Goal: Task Accomplishment & Management: Use online tool/utility

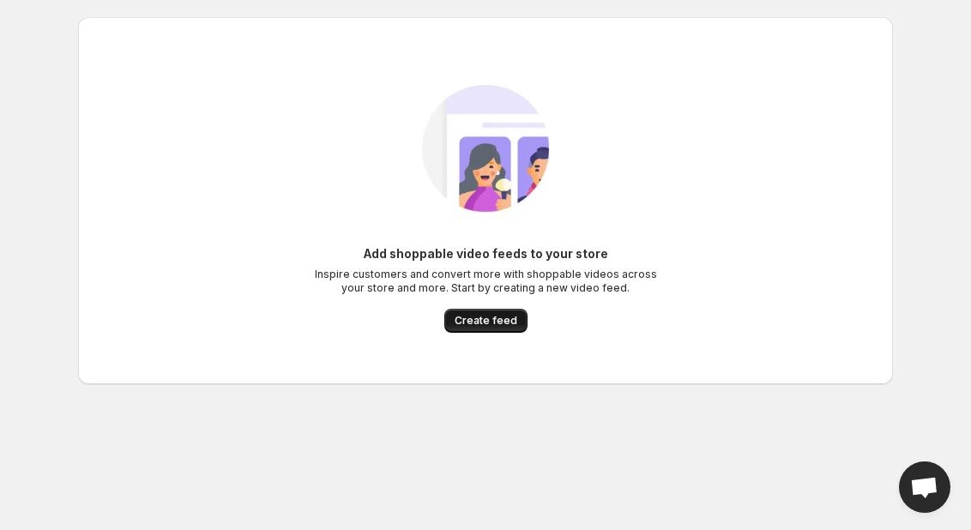
click at [487, 320] on span "Create feed" at bounding box center [486, 321] width 63 height 14
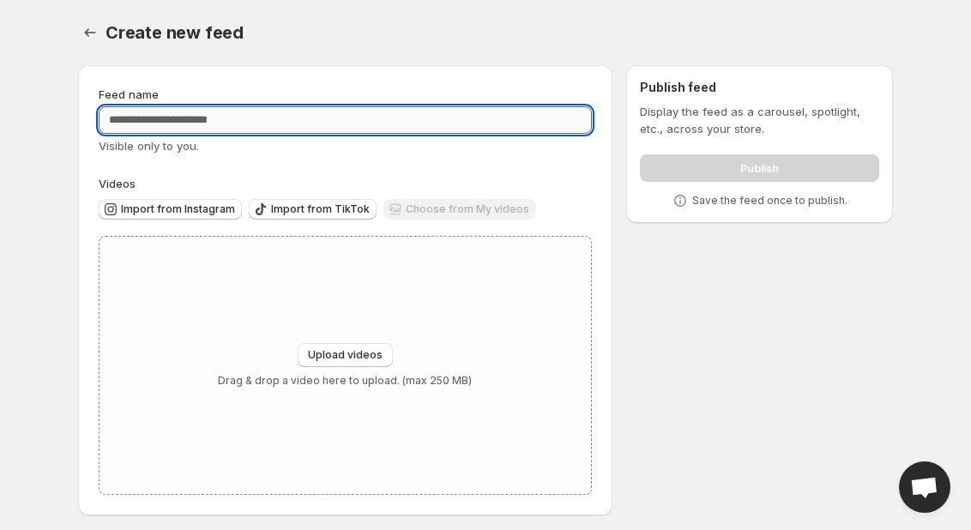
click at [179, 117] on input "Feed name" at bounding box center [345, 119] width 493 height 27
type input "*********"
click at [174, 205] on span "Import from Instagram" at bounding box center [178, 209] width 114 height 14
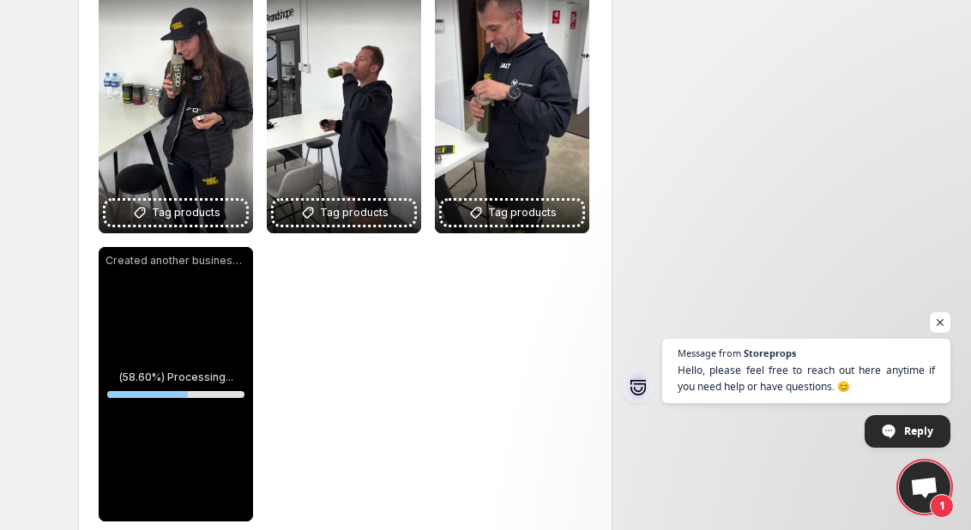
scroll to position [302, 0]
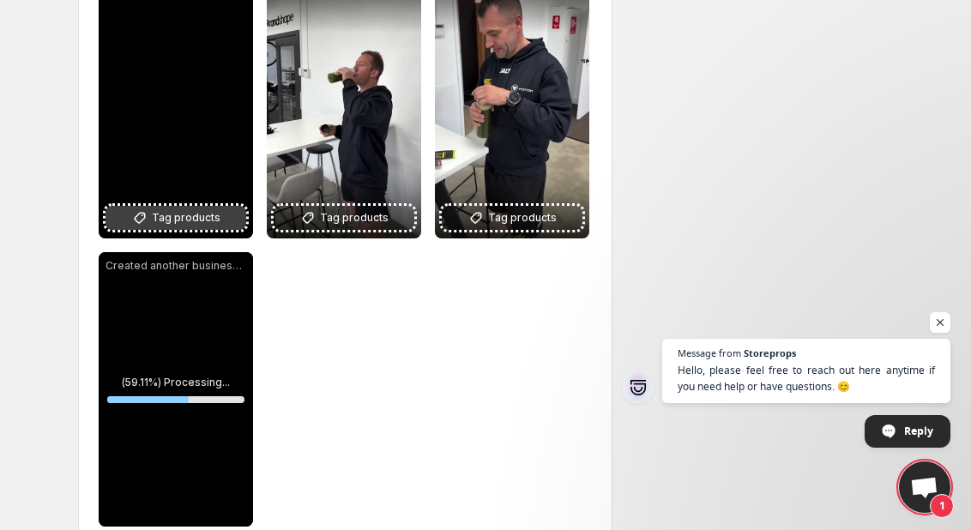
click at [206, 216] on span "Tag products" at bounding box center [186, 217] width 69 height 17
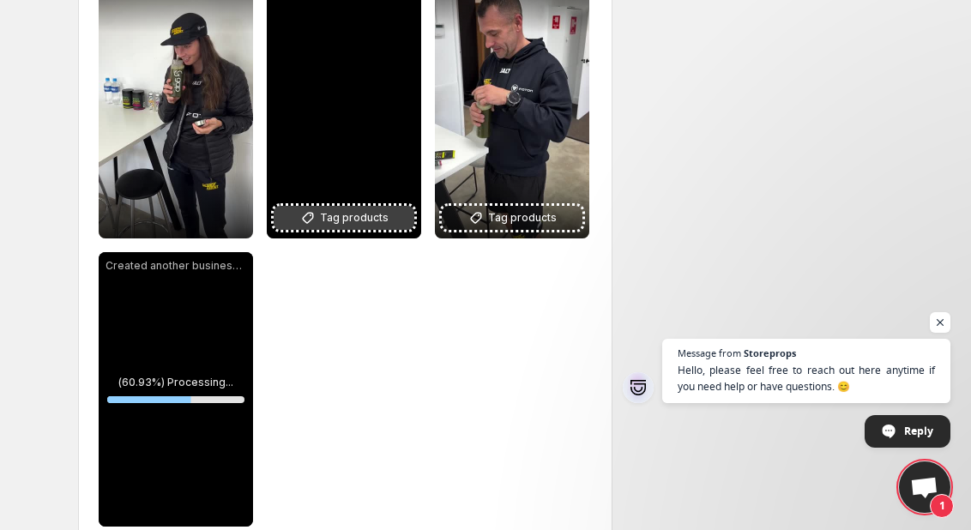
click at [369, 222] on span "Tag products" at bounding box center [354, 217] width 69 height 17
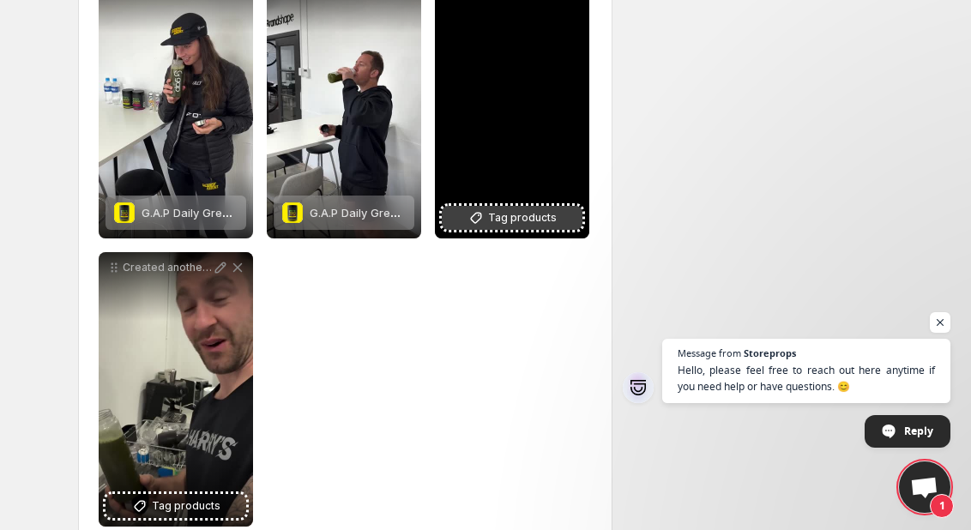
click at [521, 216] on span "Tag products" at bounding box center [522, 217] width 69 height 17
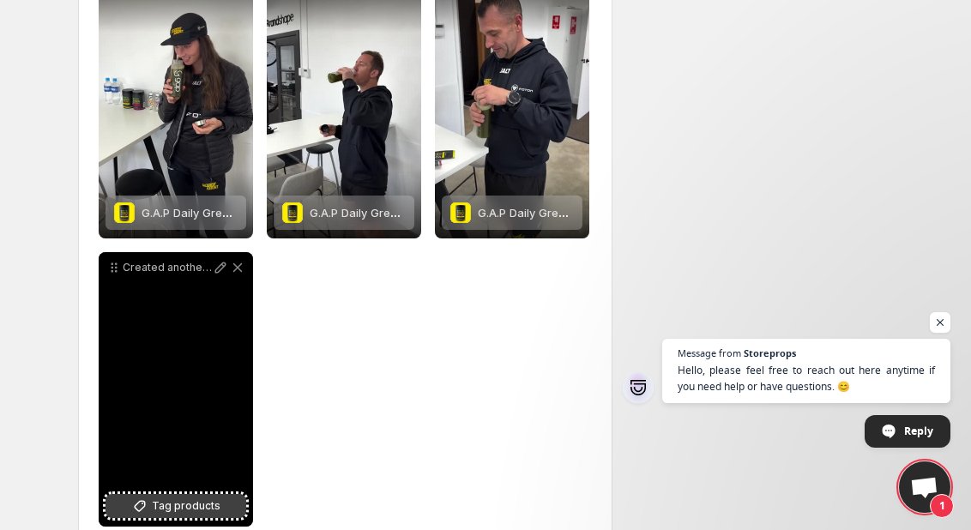
click at [208, 506] on span "Tag products" at bounding box center [186, 506] width 69 height 17
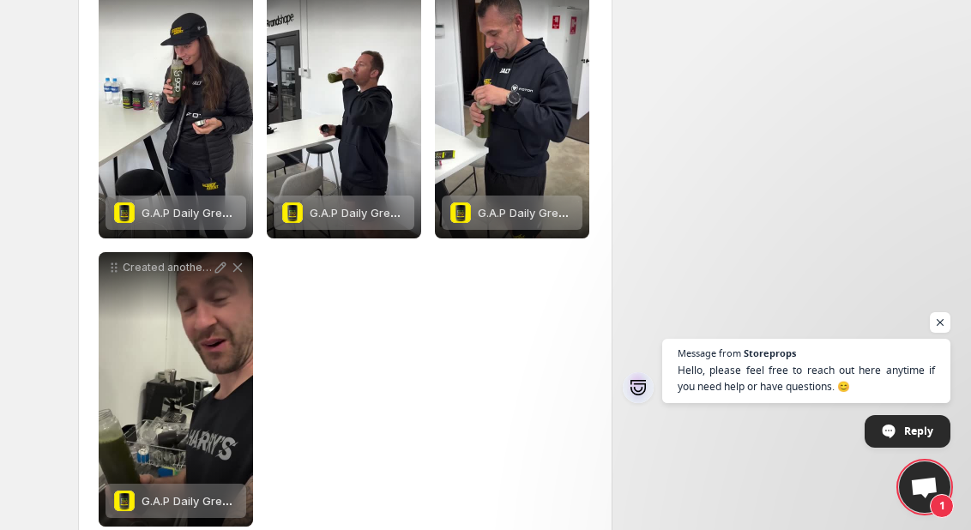
scroll to position [0, 0]
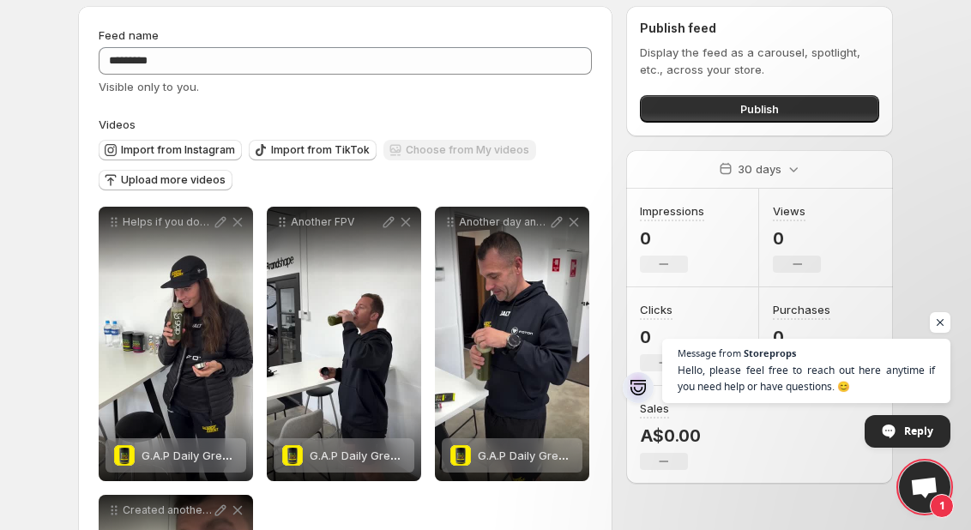
scroll to position [118, 0]
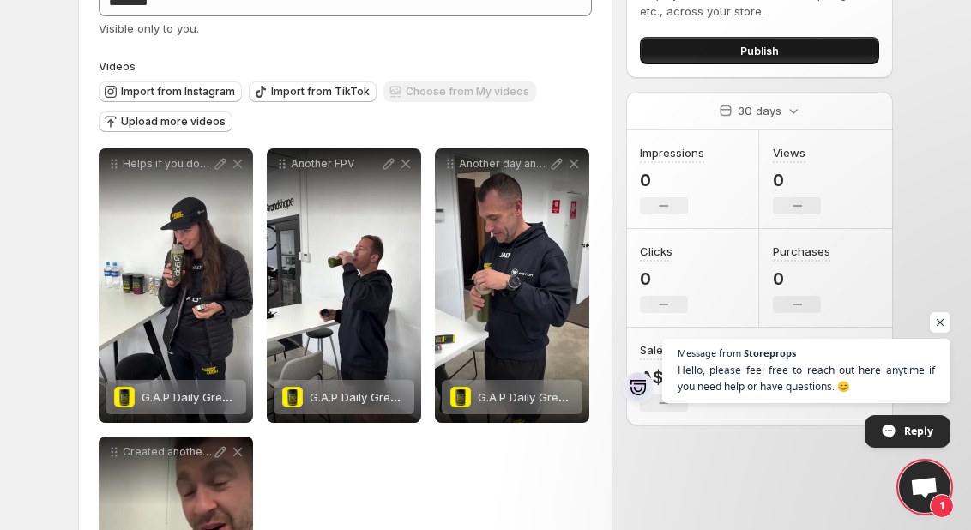
click at [718, 50] on button "Publish" at bounding box center [759, 50] width 239 height 27
